Goal: Information Seeking & Learning: Learn about a topic

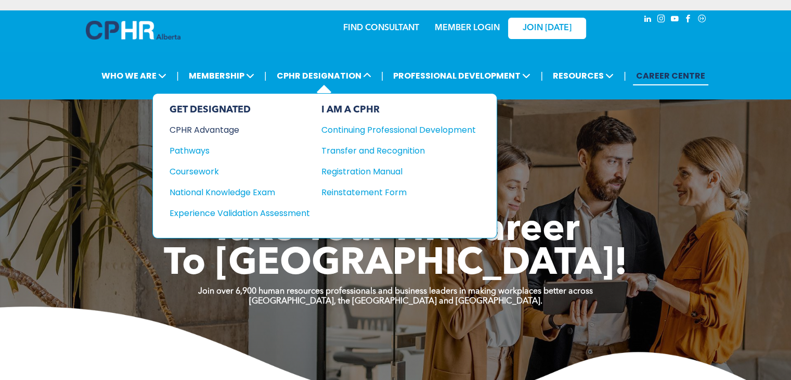
click at [225, 127] on div "CPHR Advantage" at bounding box center [233, 129] width 126 height 13
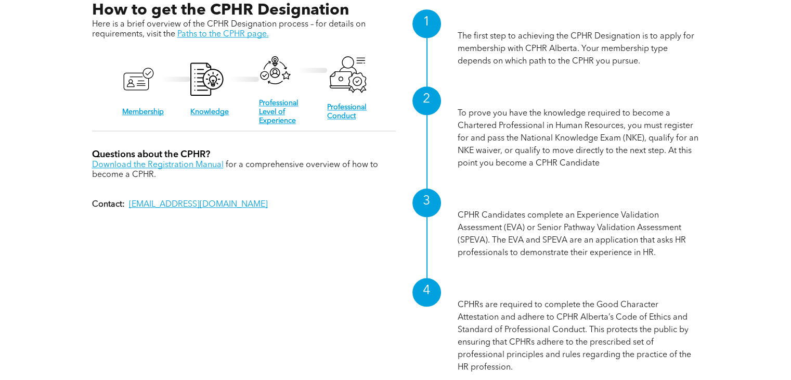
scroll to position [1093, 0]
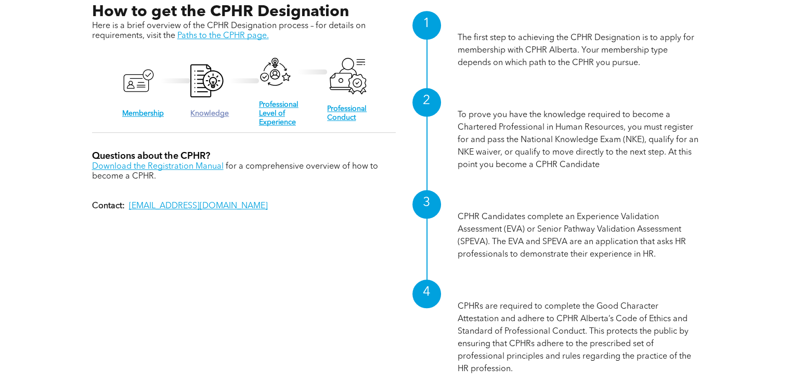
click at [206, 110] on link "Knowledge" at bounding box center [209, 113] width 39 height 7
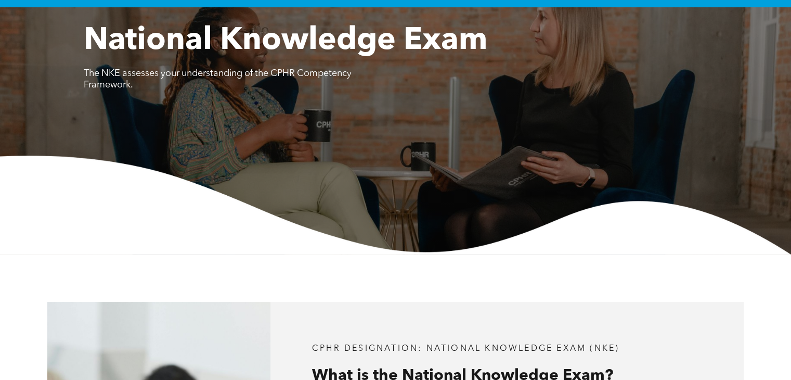
scroll to position [52, 0]
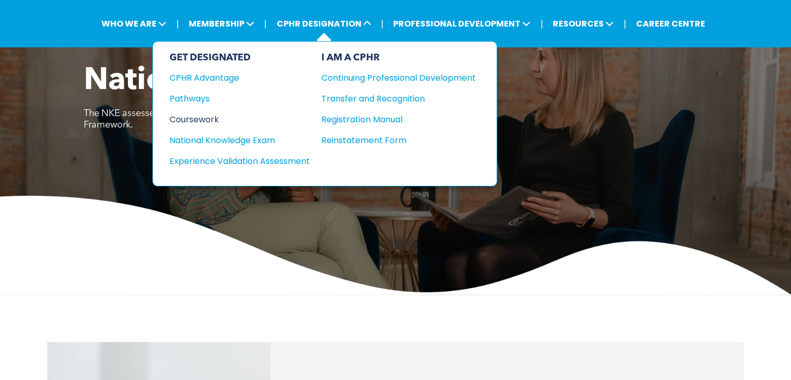
click at [202, 117] on div "Coursework" at bounding box center [233, 119] width 126 height 13
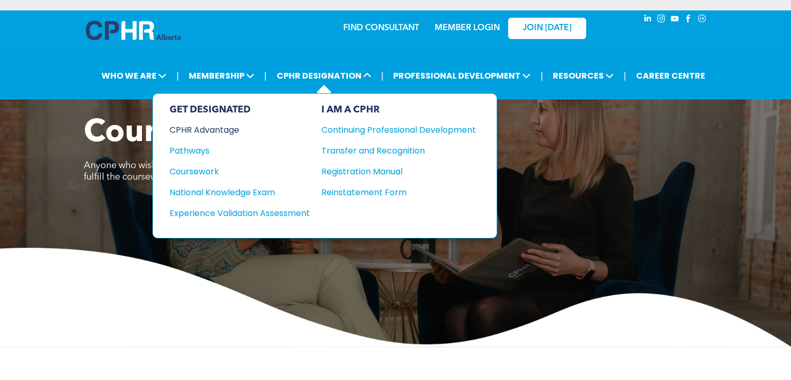
click at [223, 126] on div "CPHR Advantage" at bounding box center [233, 129] width 126 height 13
click at [210, 169] on div "Coursework" at bounding box center [233, 171] width 126 height 13
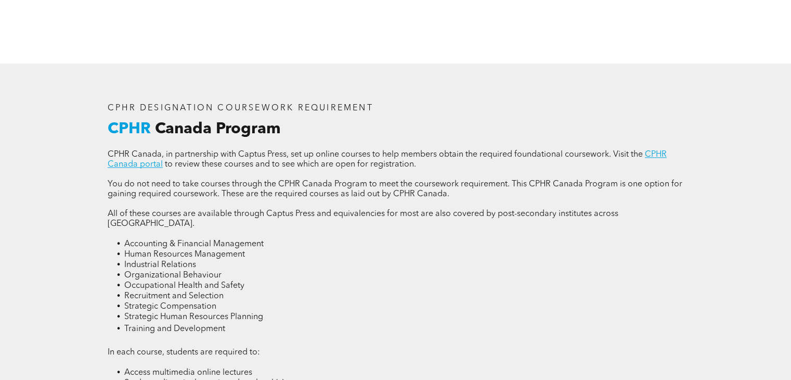
scroll to position [1301, 0]
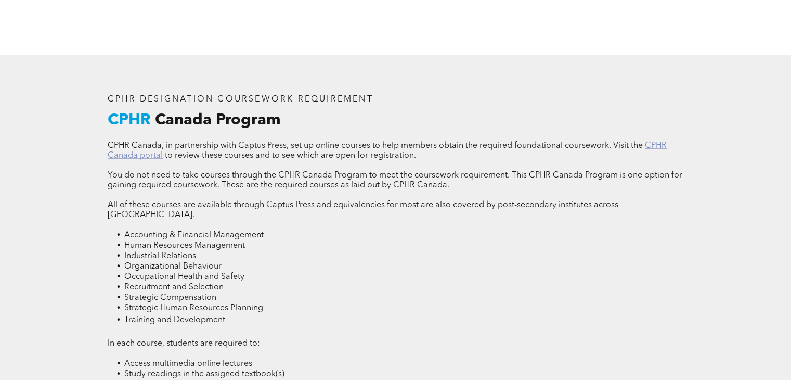
click at [139, 146] on link "CPHR Canada portal" at bounding box center [387, 151] width 559 height 18
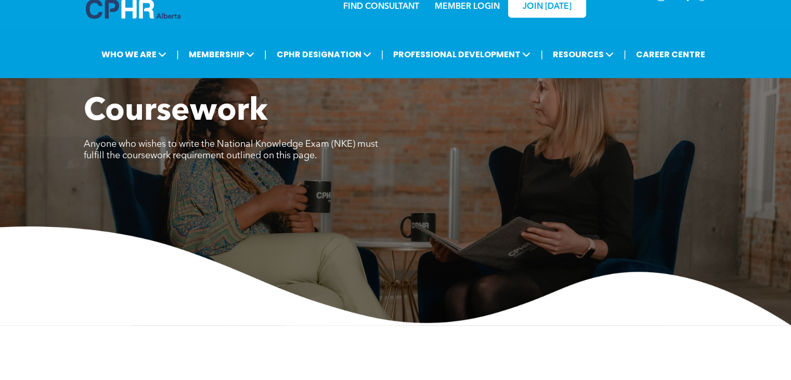
scroll to position [0, 0]
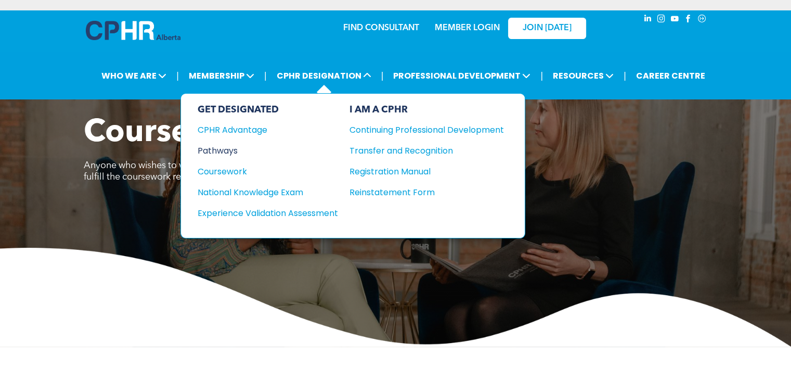
click at [215, 148] on div "Pathways" at bounding box center [261, 150] width 126 height 13
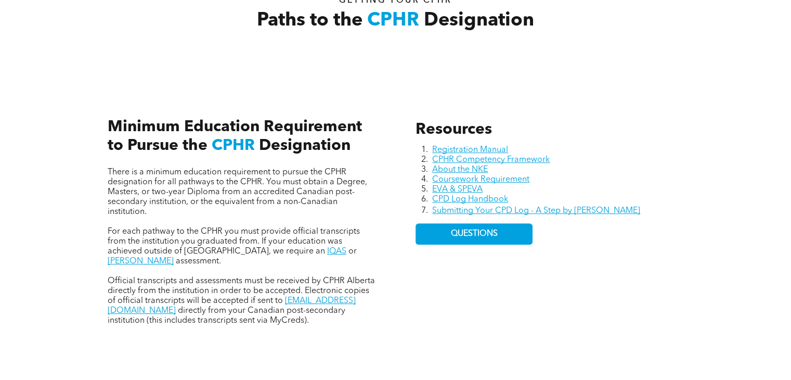
scroll to position [416, 0]
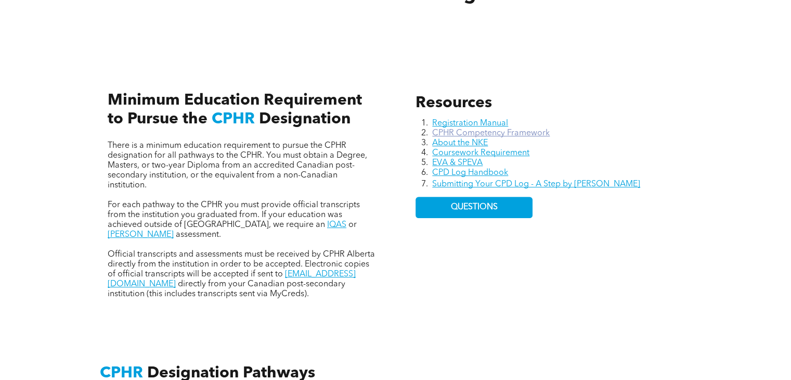
click at [522, 132] on link "CPHR Competency Framework" at bounding box center [491, 133] width 118 height 8
